Goal: Navigation & Orientation: Find specific page/section

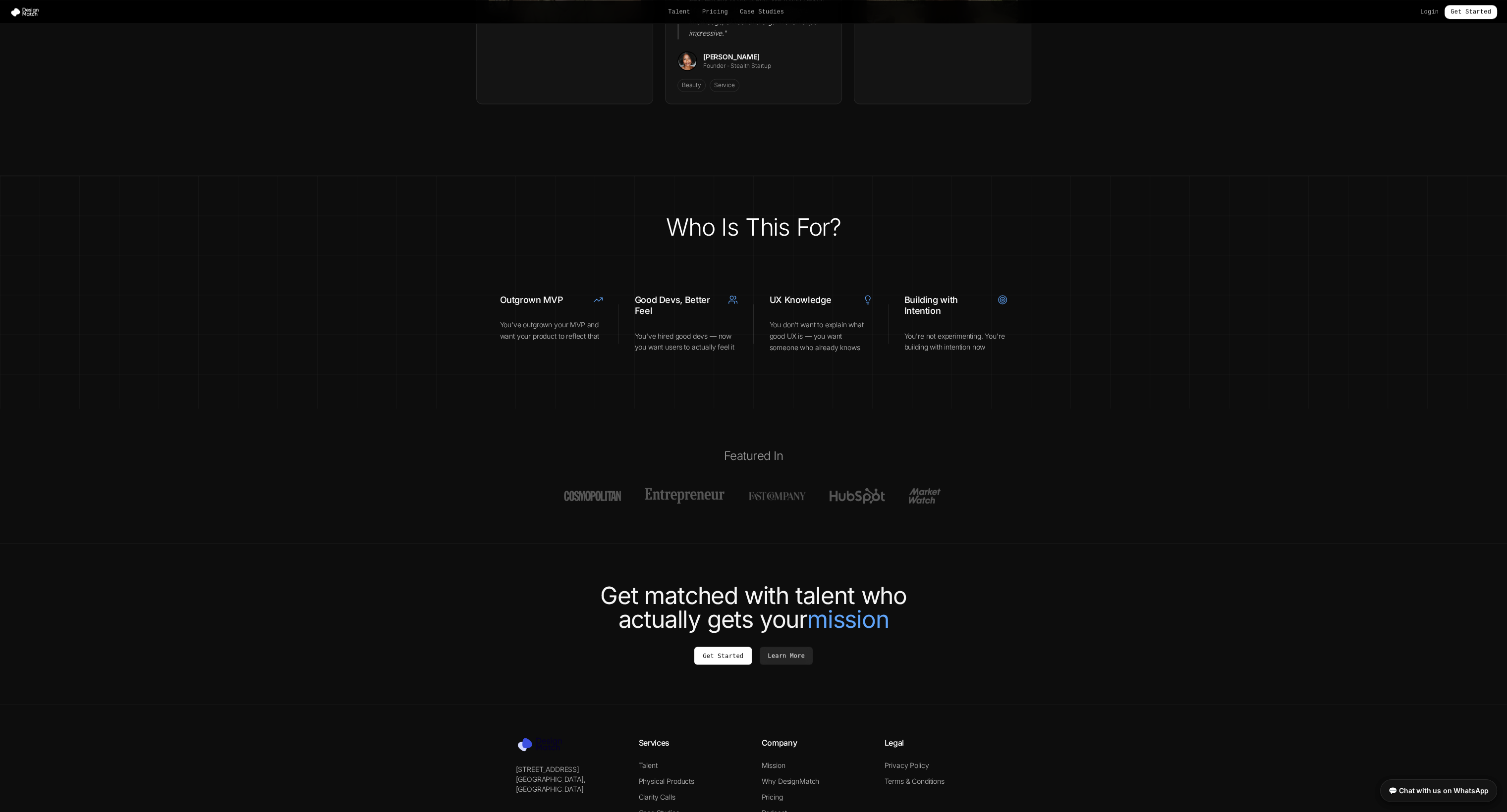
scroll to position [3320, 0]
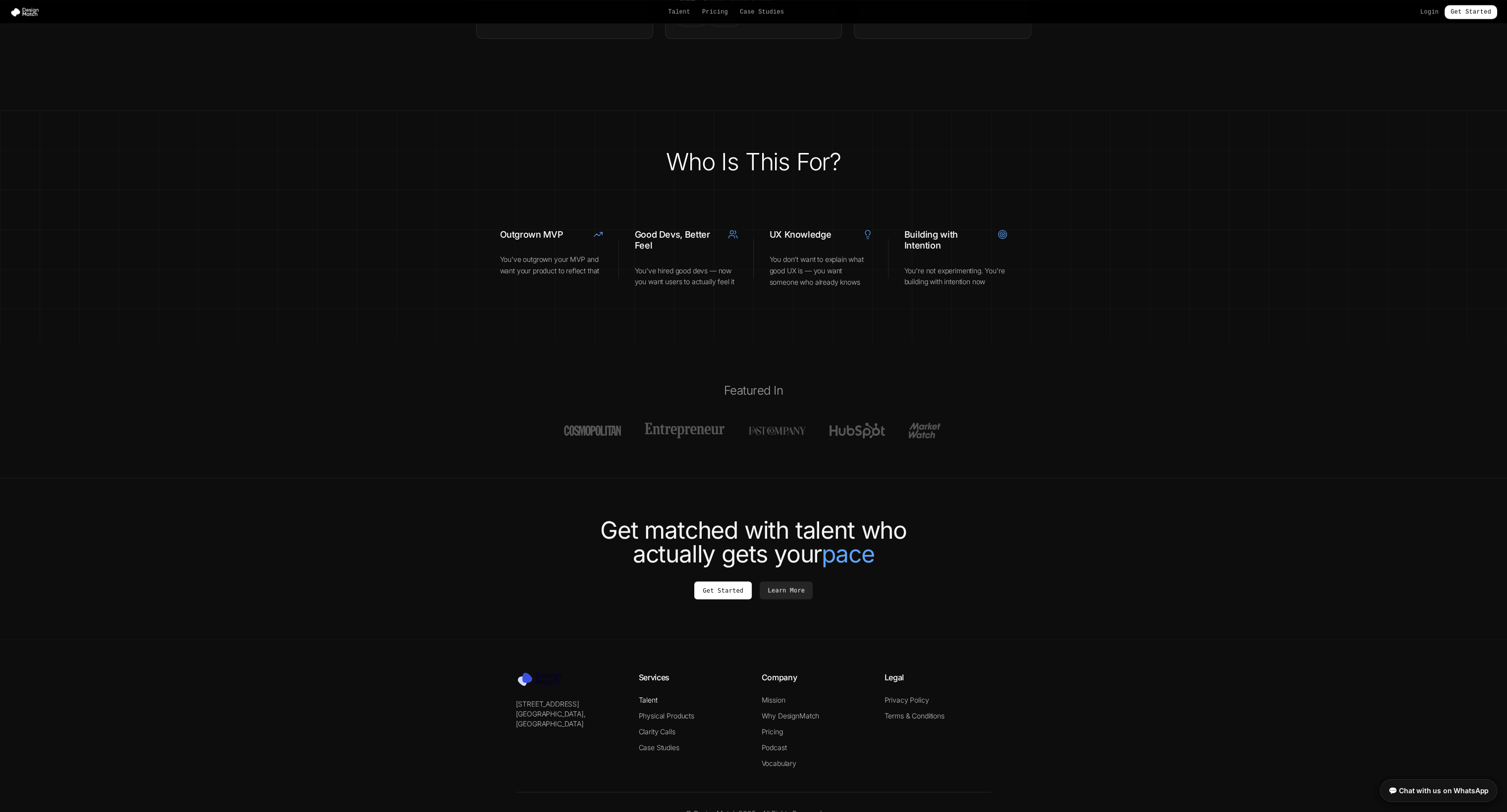
click at [655, 695] on link "Talent" at bounding box center [647, 699] width 19 height 8
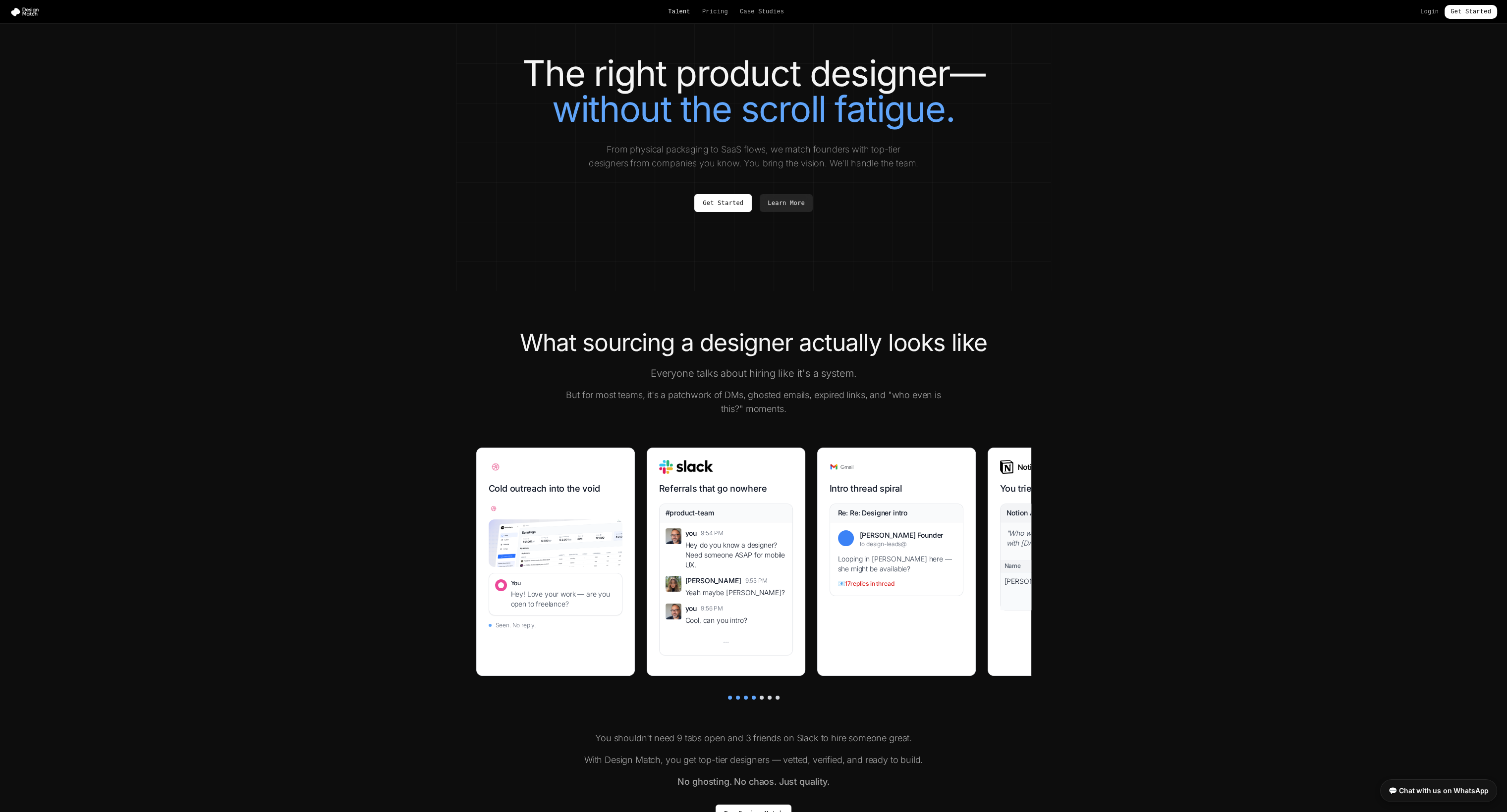
click at [679, 12] on link "Talent" at bounding box center [678, 12] width 22 height 8
click at [688, 14] on link "Talent" at bounding box center [678, 12] width 22 height 8
click at [27, 8] on img at bounding box center [26, 11] width 34 height 10
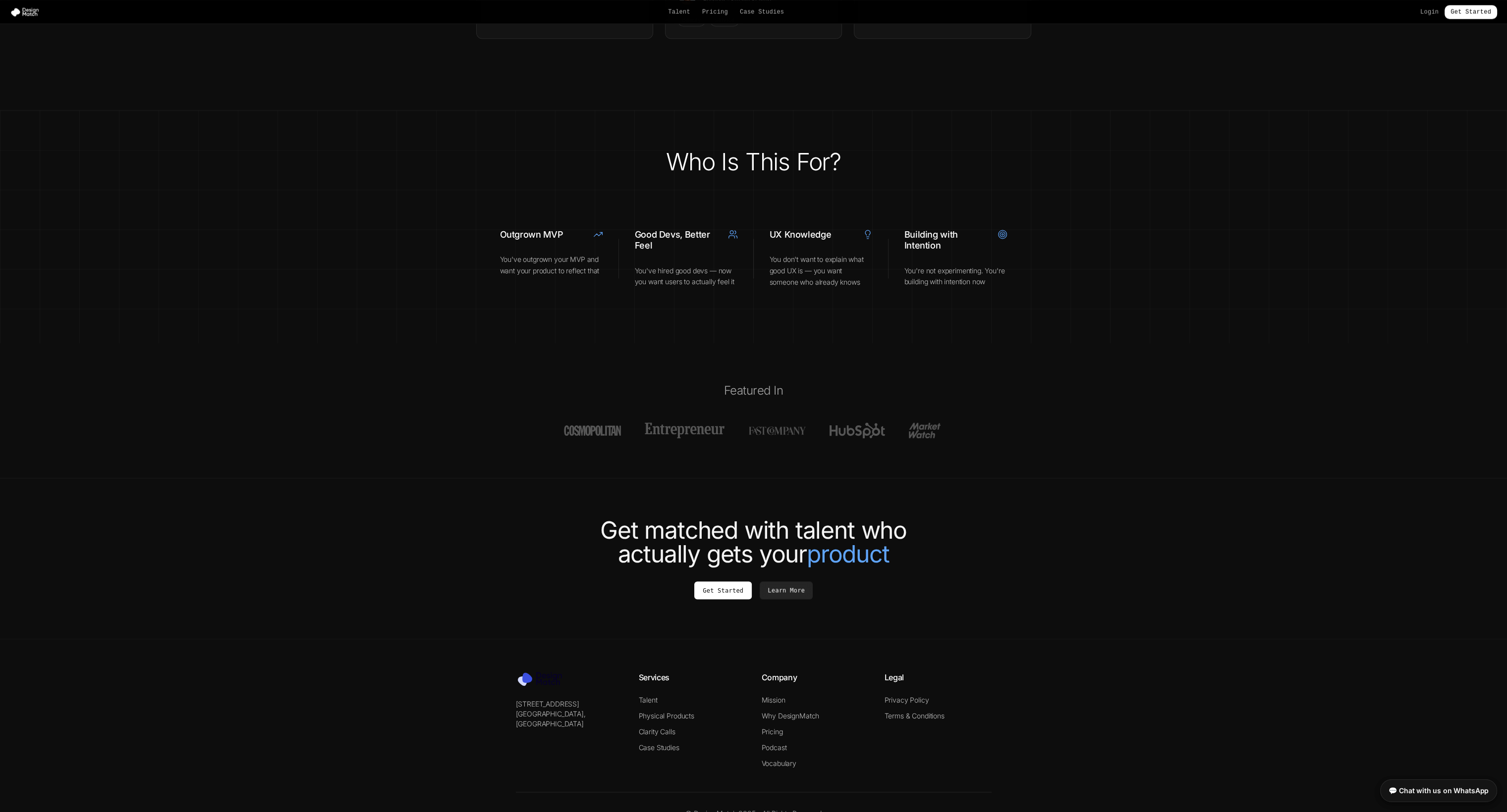
scroll to position [3320, 0]
click at [1072, 565] on section "Get matched with talent who actually gets your vision Get Started Learn More" at bounding box center [754, 559] width 1507 height 161
click at [1082, 640] on footer "[STREET_ADDRESS] Services Talent Physical Products Clarity Calls Case Studies C…" at bounding box center [754, 745] width 1507 height 211
click at [1095, 535] on section "Get matched with talent who actually gets your pace Get Started Learn More" at bounding box center [754, 559] width 1507 height 161
click at [1095, 532] on section "Get matched with talent who actually gets your customers Get Started Learn More" at bounding box center [754, 559] width 1507 height 161
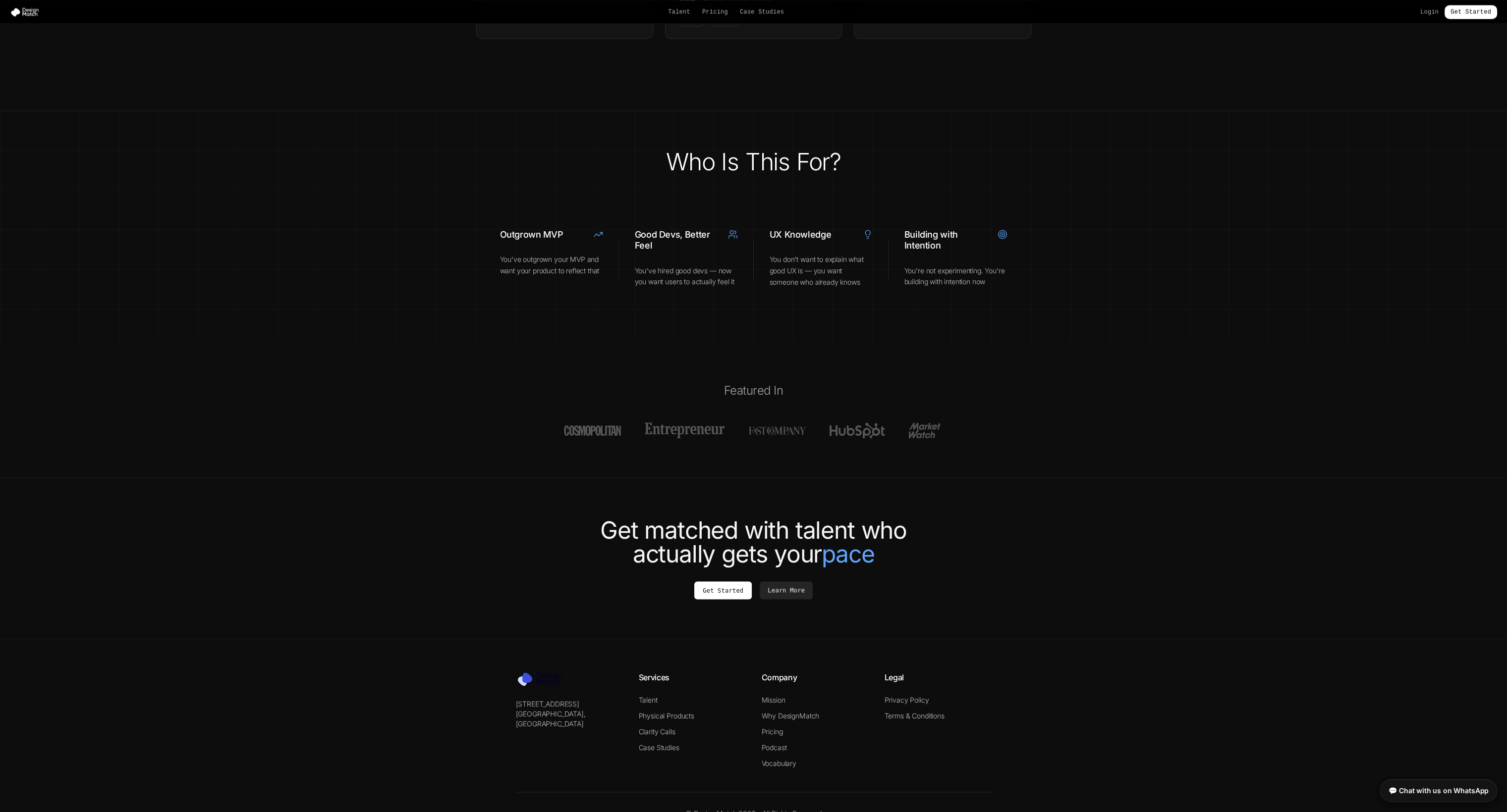
click at [1229, 489] on section "Get matched with talent who actually gets your pace Get Started Learn More" at bounding box center [754, 559] width 1507 height 161
